Goal: Task Accomplishment & Management: Manage account settings

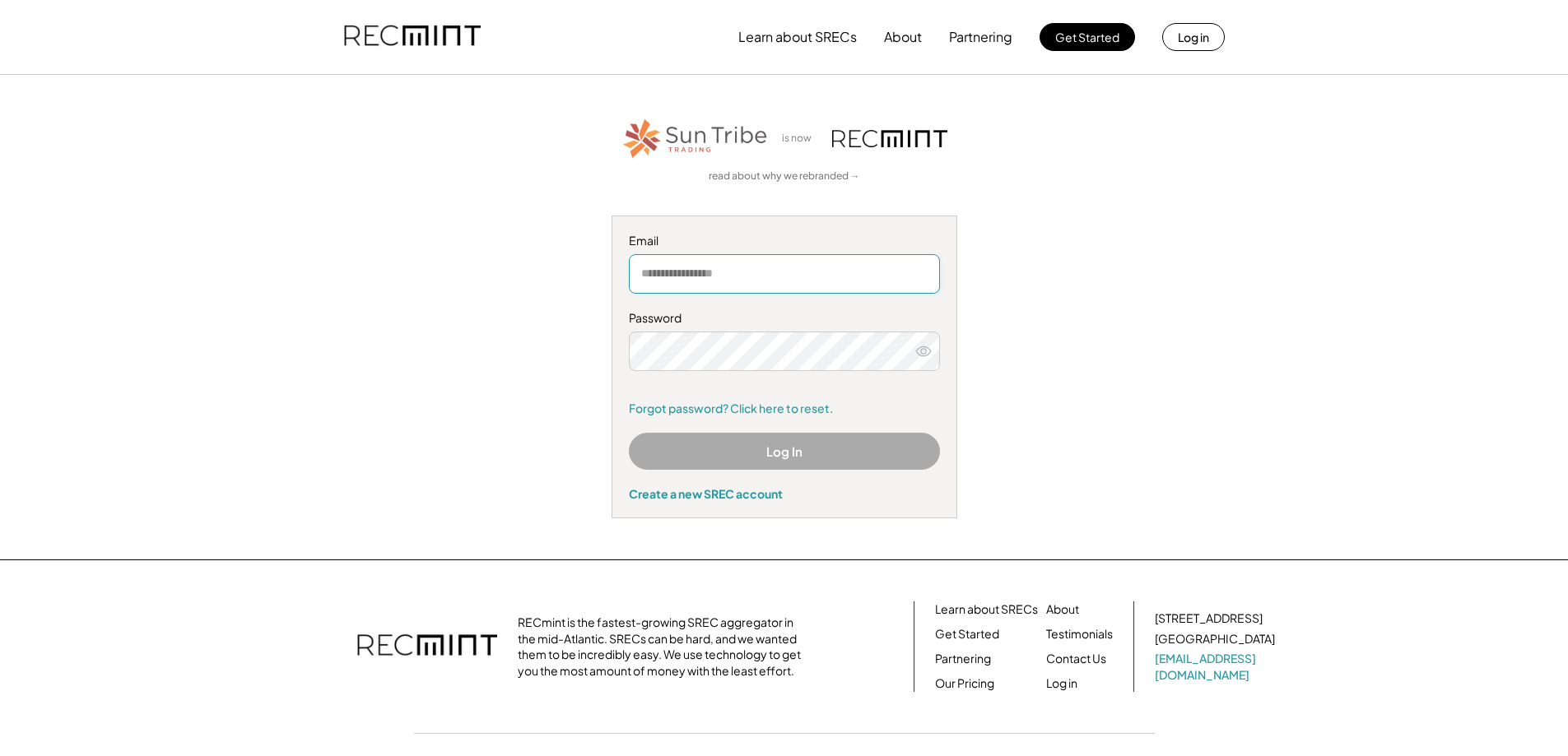
click at [746, 289] on input "email" at bounding box center [784, 274] width 311 height 40
type input "**********"
click at [764, 413] on link "Forgot password? Click here to reset." at bounding box center [784, 409] width 311 height 16
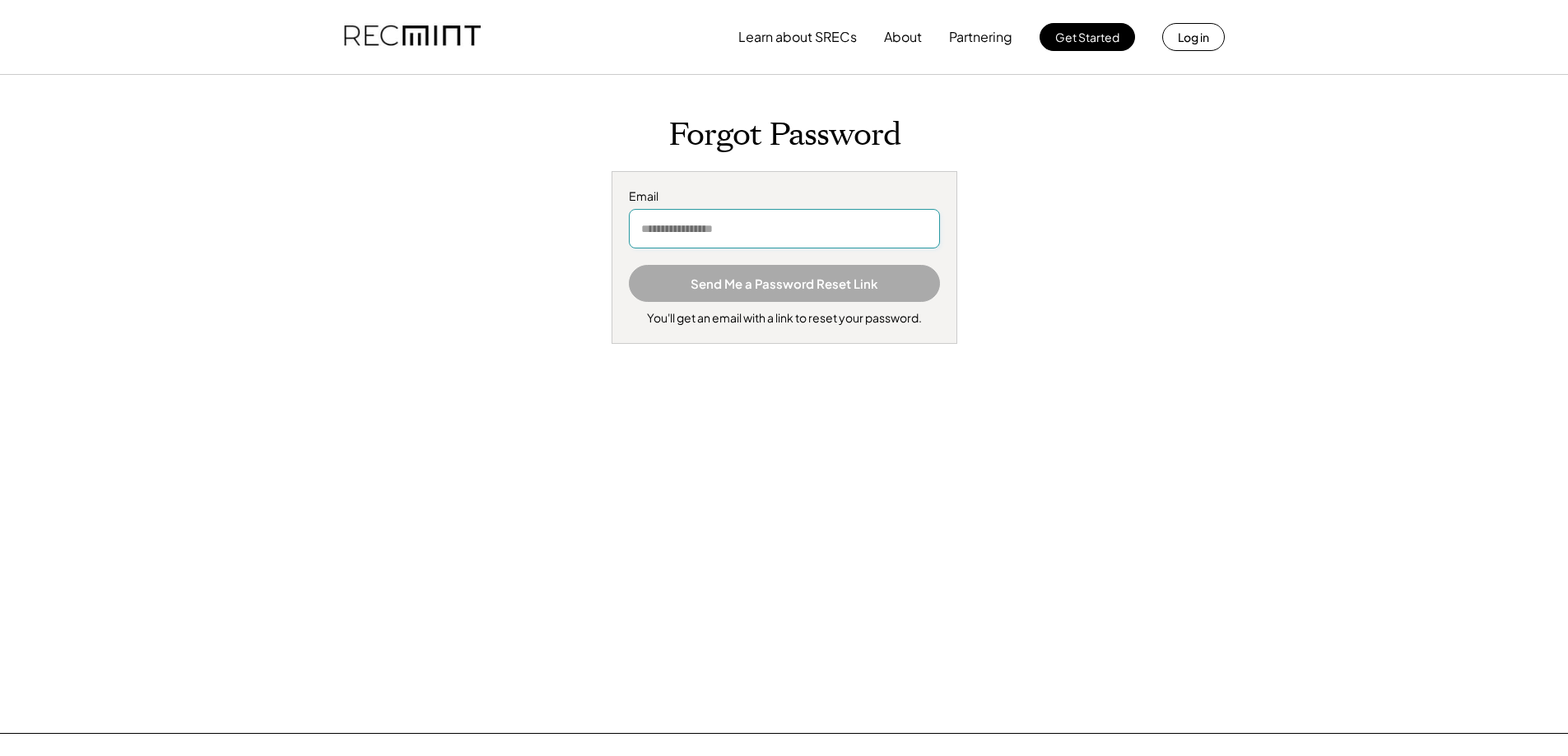
click at [730, 228] on input "email" at bounding box center [784, 229] width 311 height 40
type input "**********"
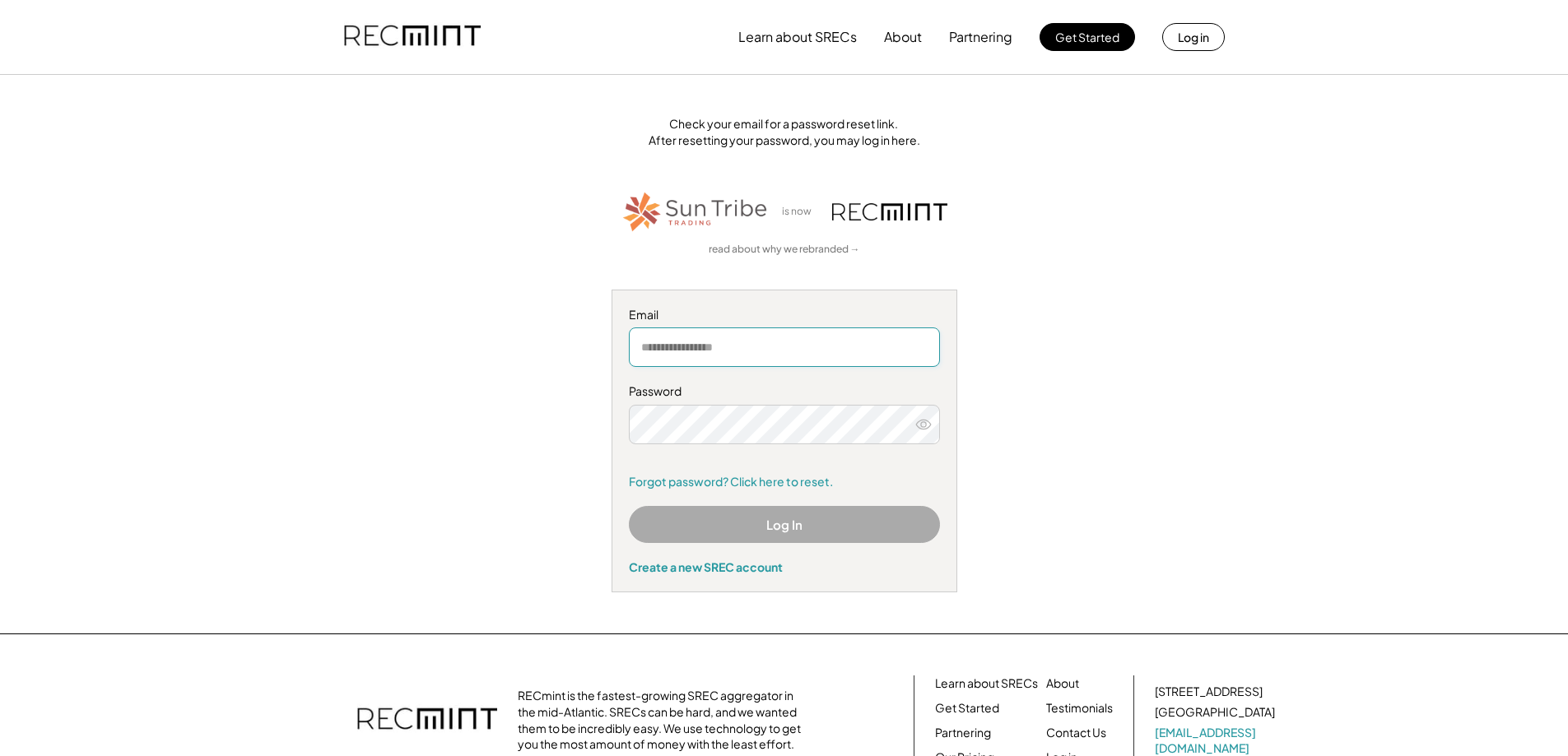
click at [737, 339] on input "email" at bounding box center [784, 347] width 311 height 40
click at [719, 352] on input "email" at bounding box center [784, 347] width 311 height 40
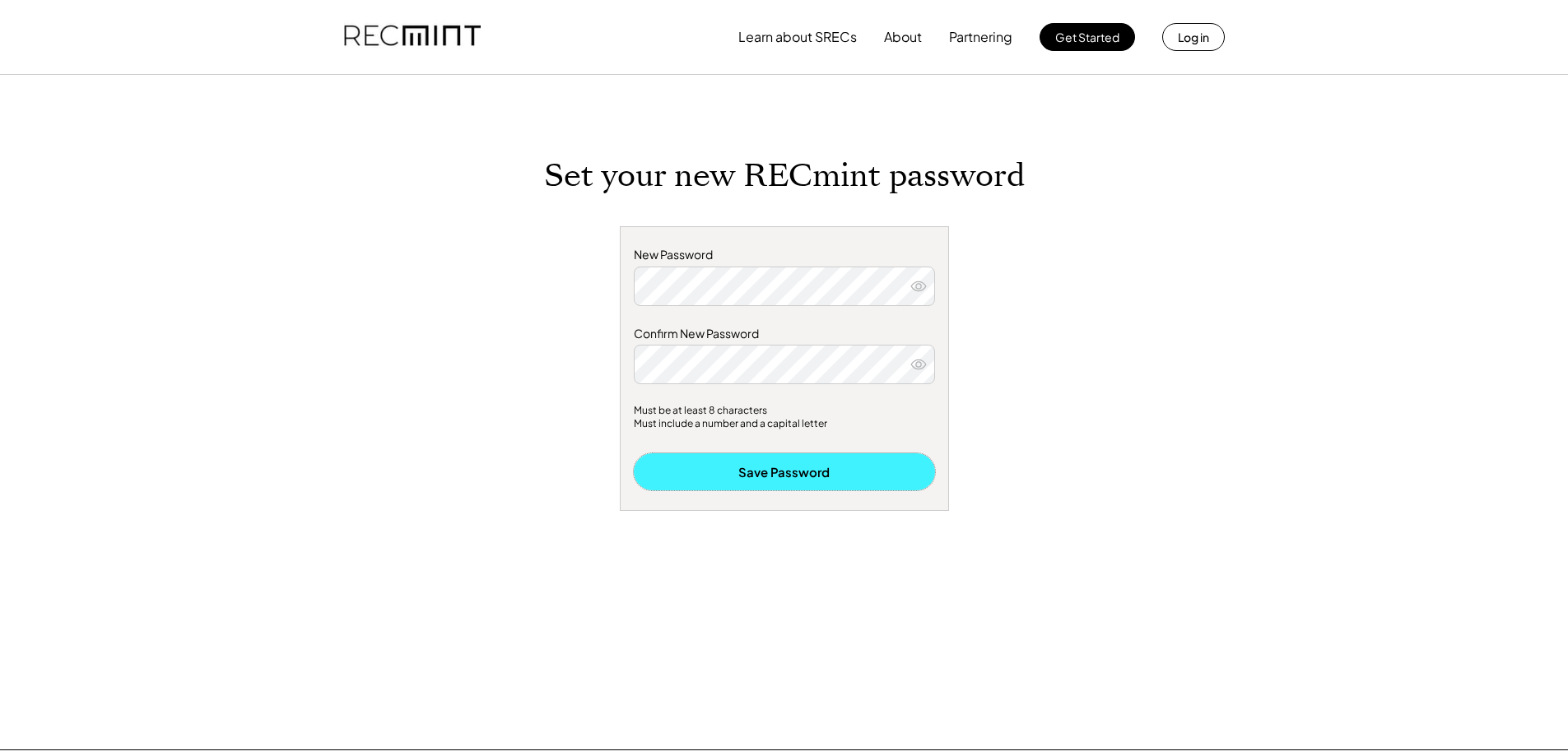
click at [847, 468] on button "Save Password" at bounding box center [784, 471] width 301 height 37
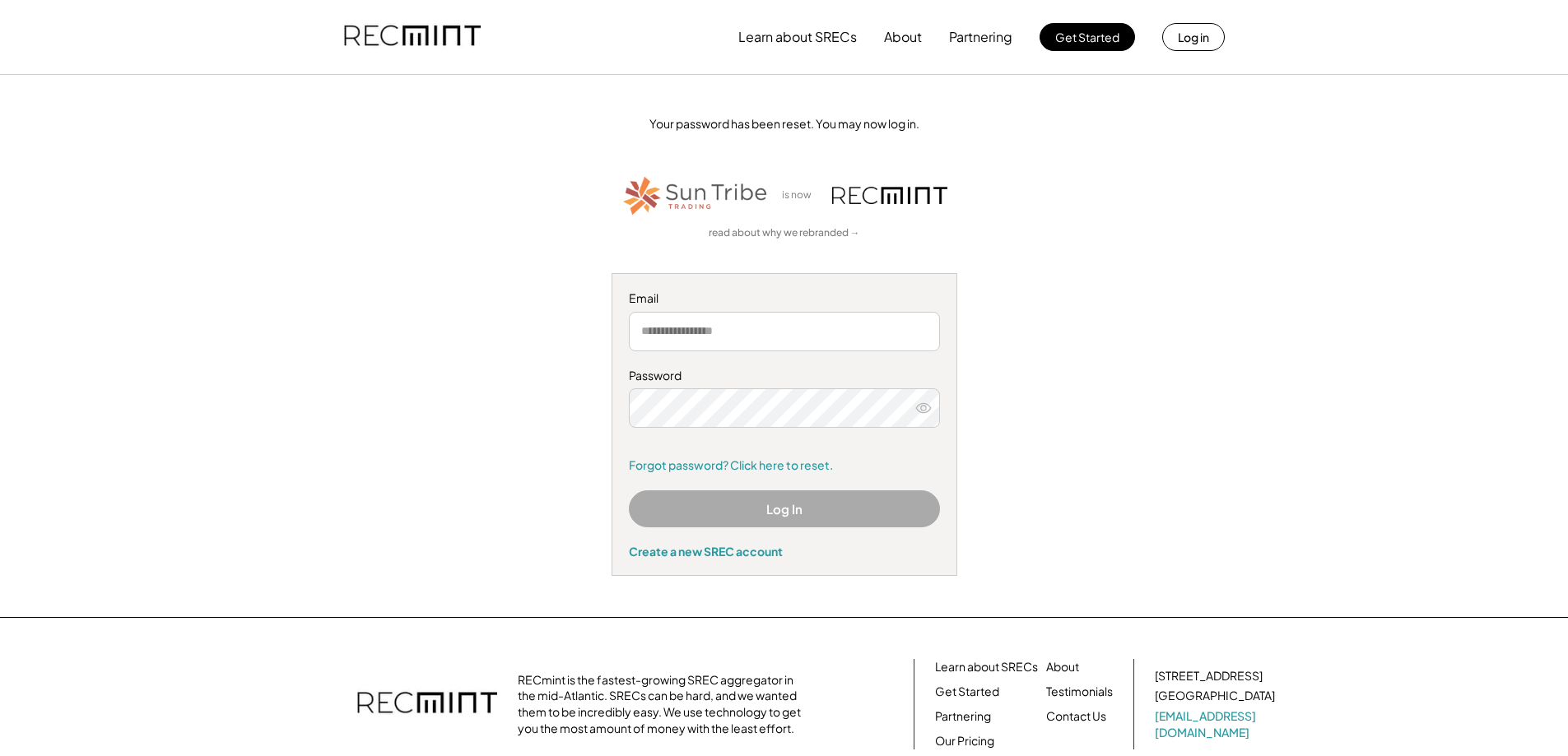
click at [768, 319] on input "email" at bounding box center [784, 332] width 311 height 40
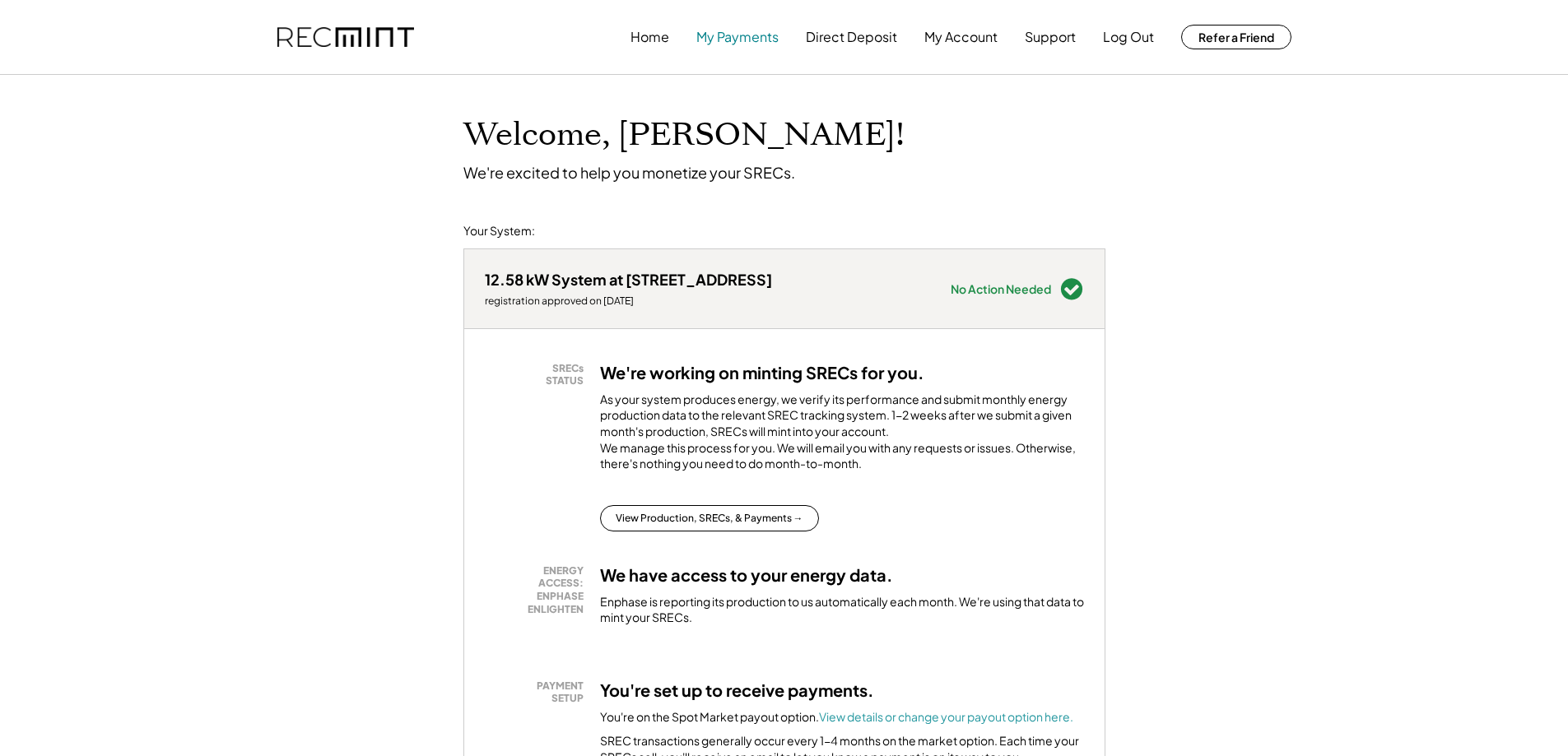
click at [739, 39] on button "My Payments" at bounding box center [736, 37] width 82 height 33
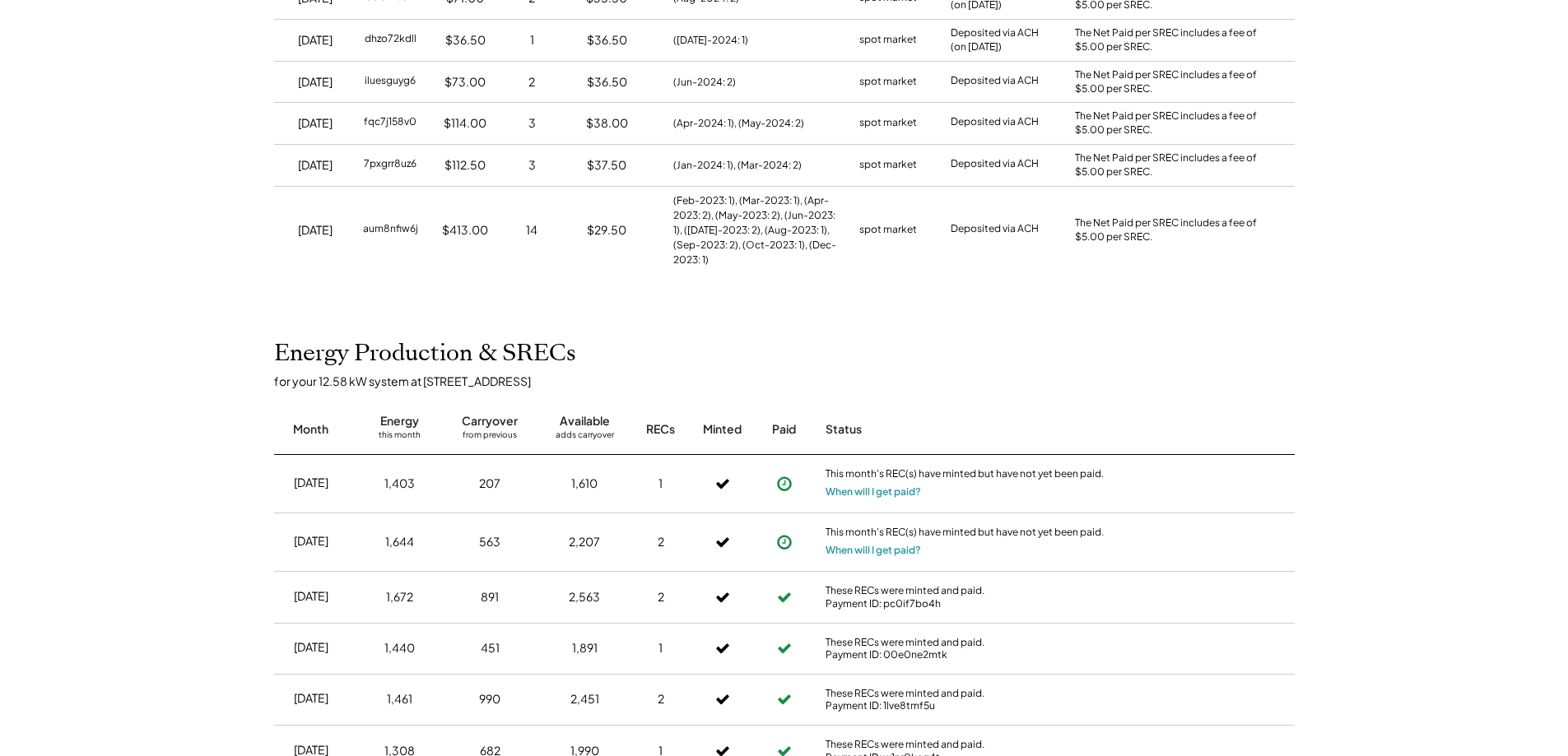
scroll to position [658, 0]
click at [860, 488] on button "When will I get paid?" at bounding box center [872, 487] width 95 height 16
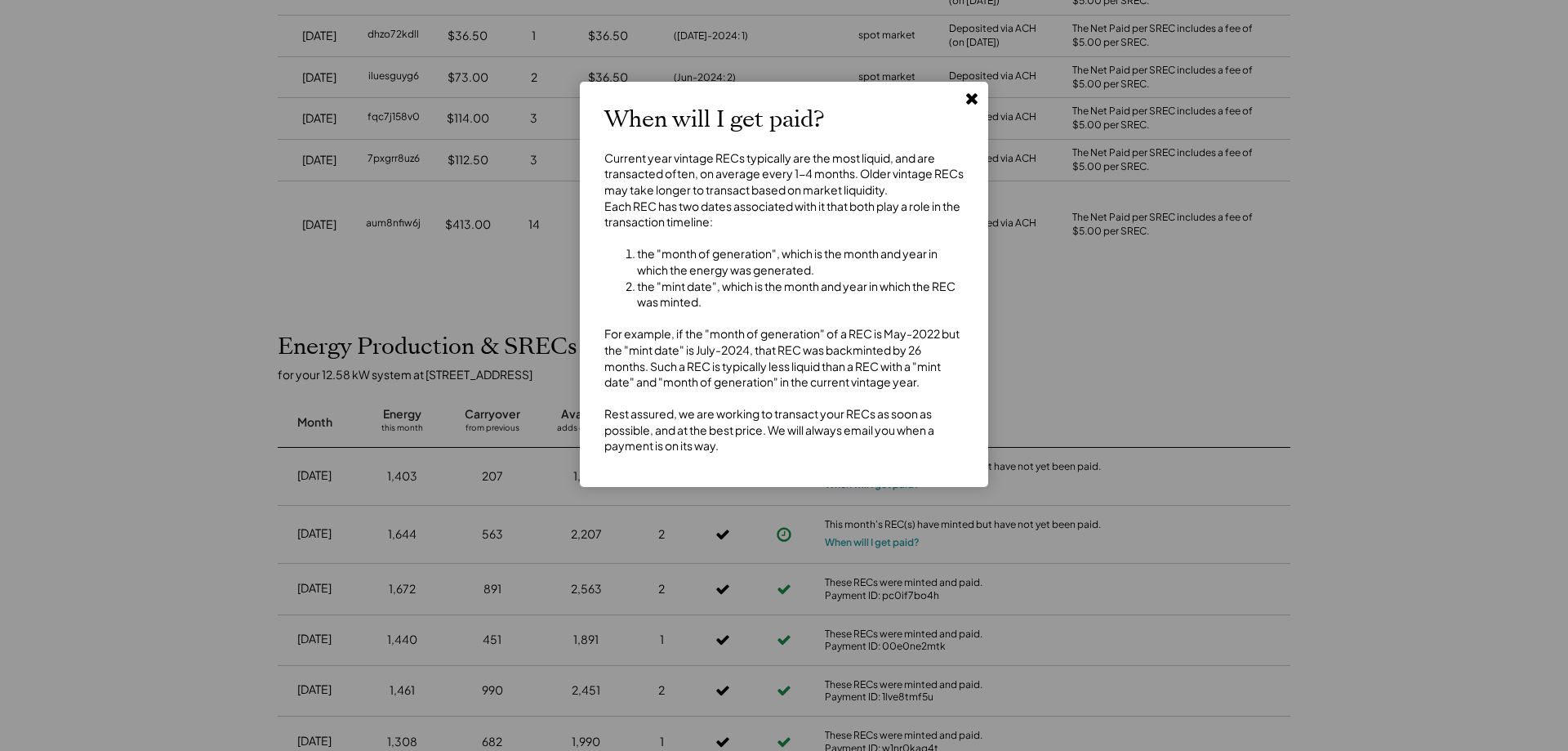
click at [974, 107] on button at bounding box center [972, 97] width 24 height 24
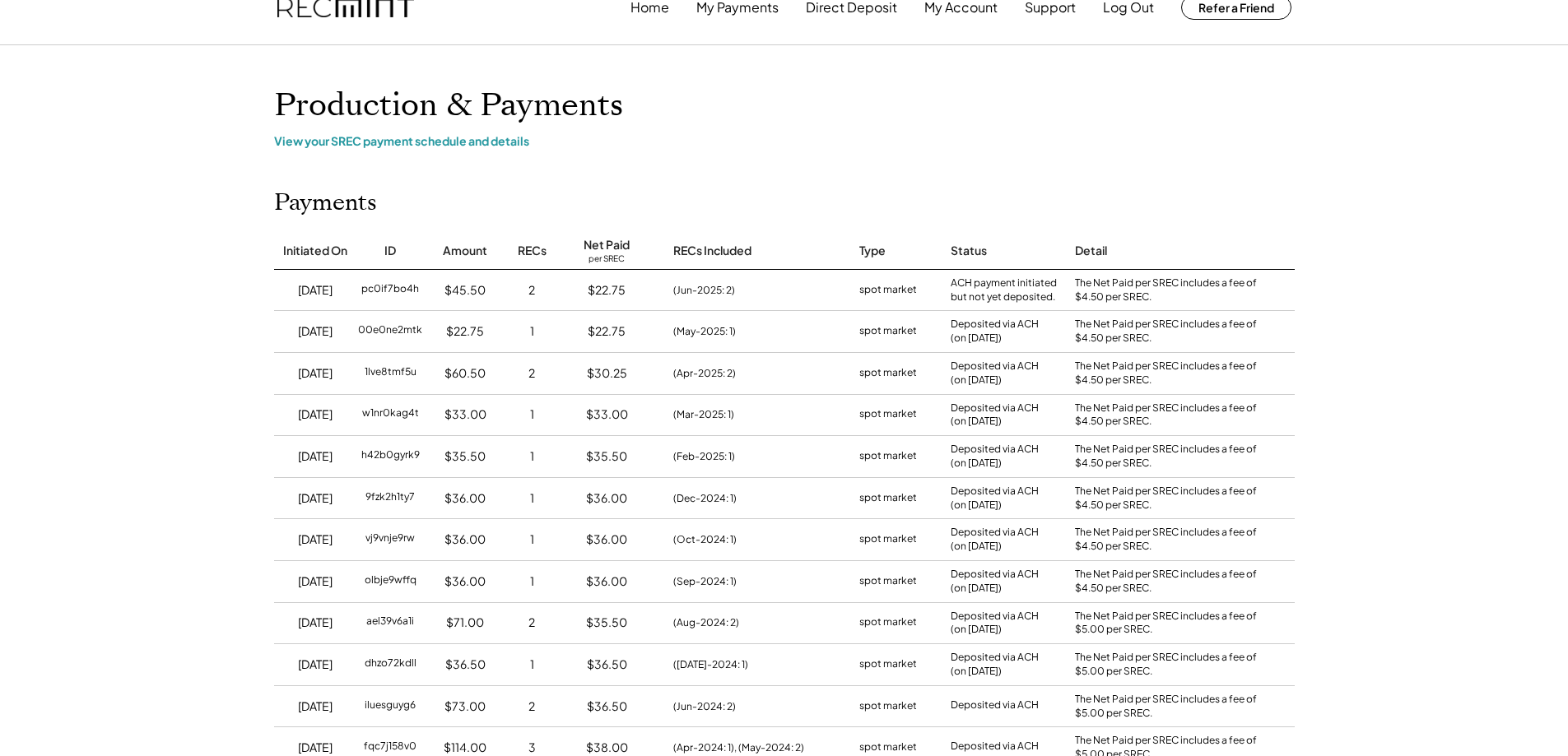
scroll to position [0, 0]
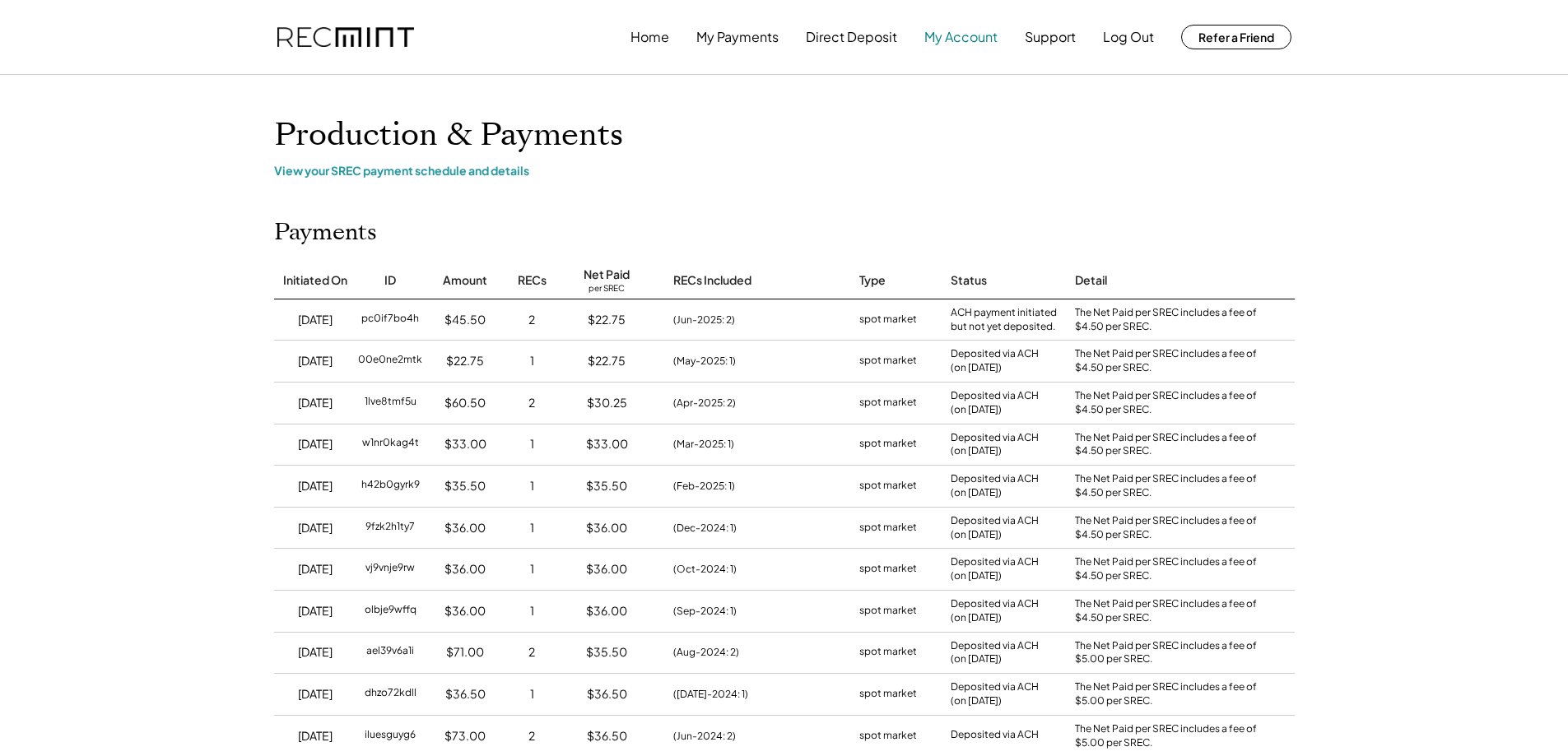
click at [960, 47] on button "My Account" at bounding box center [960, 37] width 73 height 33
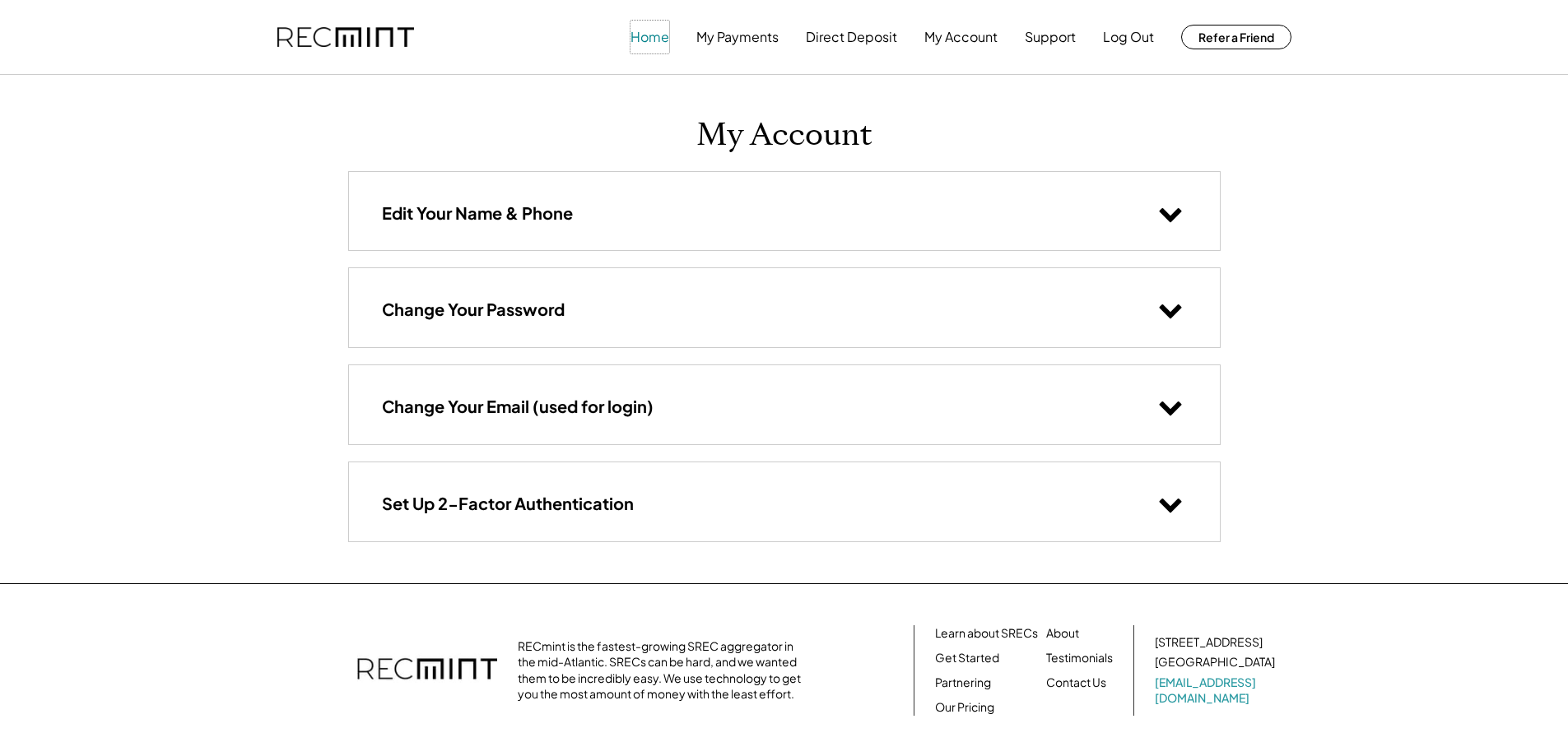
click at [641, 36] on button "Home" at bounding box center [650, 37] width 39 height 33
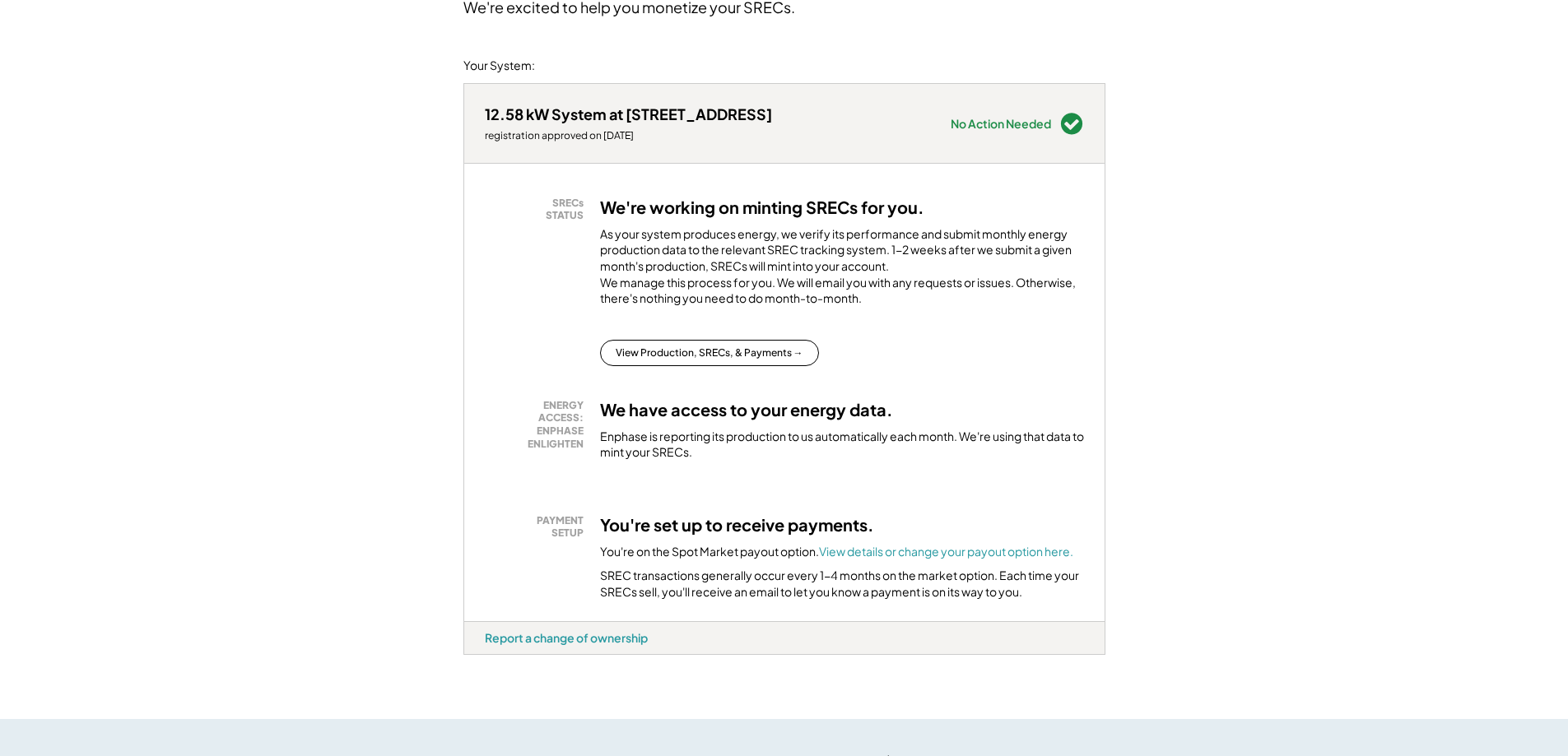
scroll to position [165, 0]
